Goal: Task Accomplishment & Management: Use online tool/utility

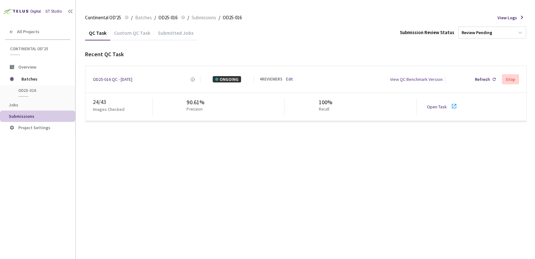
click at [437, 105] on link "Open Task" at bounding box center [437, 107] width 20 height 6
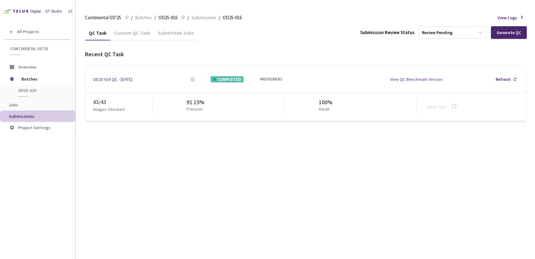
click at [236, 182] on div "QC Task Custom QC Task Submitted Jobs Submission Review Status Review Pending G…" at bounding box center [306, 141] width 442 height 233
drag, startPoint x: 92, startPoint y: 80, endPoint x: 111, endPoint y: 78, distance: 19.0
click at [111, 78] on div "OD25-016 QC - 19 Aug, 2025 Created at 19 Aug, 2025 at 2:55 PM GMT+2 Created by …" at bounding box center [305, 79] width 441 height 26
copy div "OD25-016"
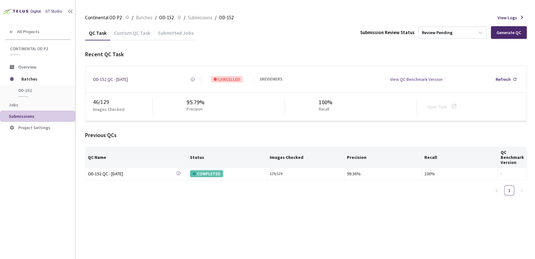
click at [131, 32] on div "Custom QC Task" at bounding box center [132, 35] width 44 height 11
